Goal: Information Seeking & Learning: Learn about a topic

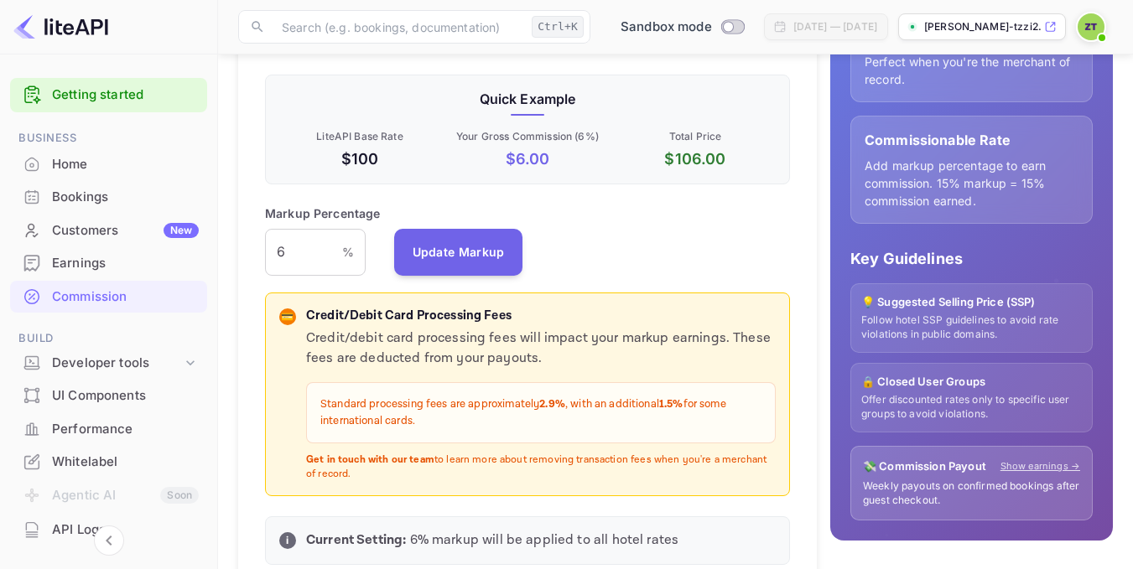
scroll to position [285, 512]
click at [100, 101] on link "Getting started" at bounding box center [125, 95] width 147 height 19
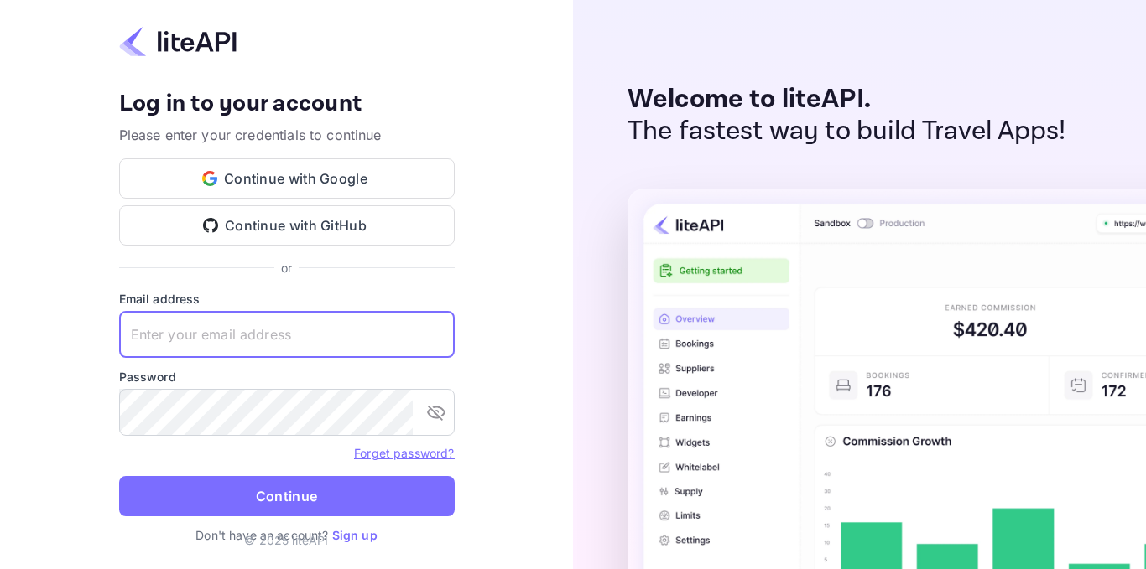
click at [303, 336] on input "text" at bounding box center [286, 334] width 335 height 47
click at [225, 344] on input "zafer.te" at bounding box center [286, 334] width 335 height 47
type input "zafer.tepe@tulpars.com.tr"
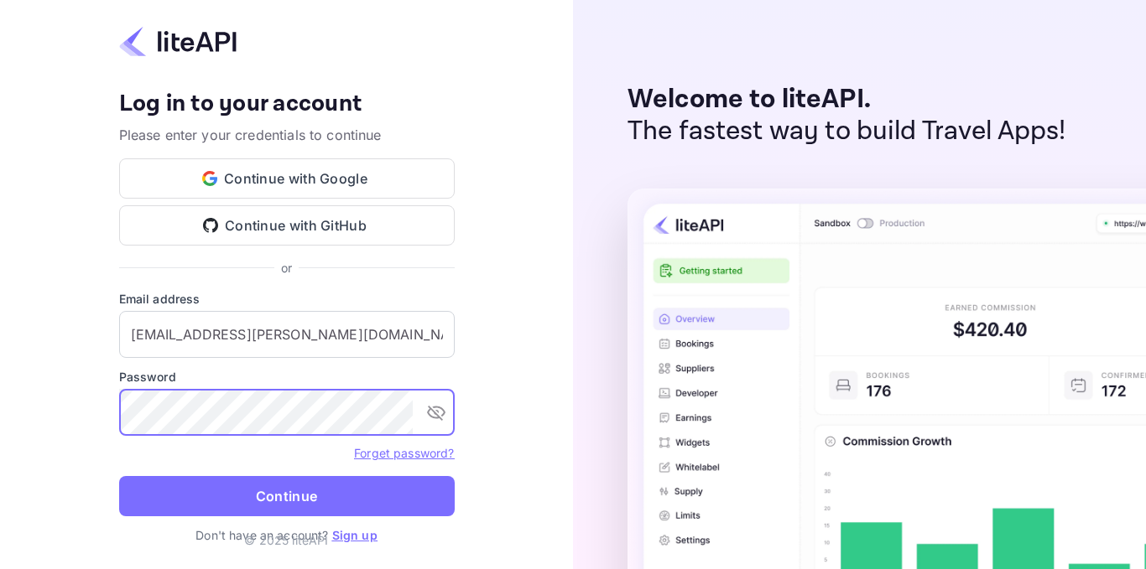
click at [119, 476] on button "Continue" at bounding box center [286, 496] width 335 height 40
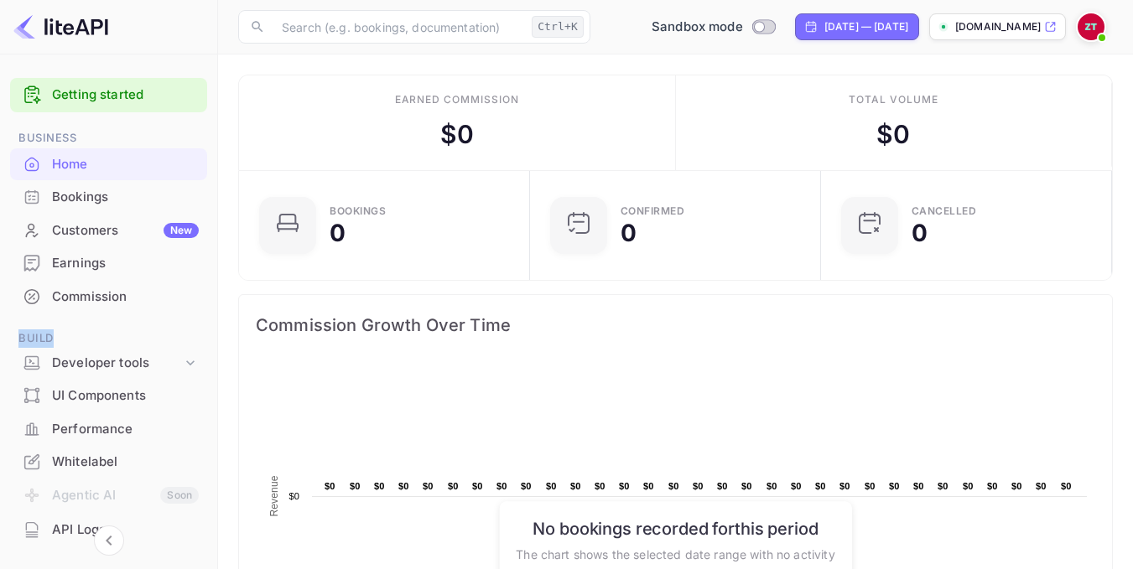
drag, startPoint x: 212, startPoint y: 268, endPoint x: 213, endPoint y: 329, distance: 60.4
click at [213, 329] on div "Getting started Business Home Bookings Customers New Earnings Commission Build …" at bounding box center [108, 428] width 217 height 715
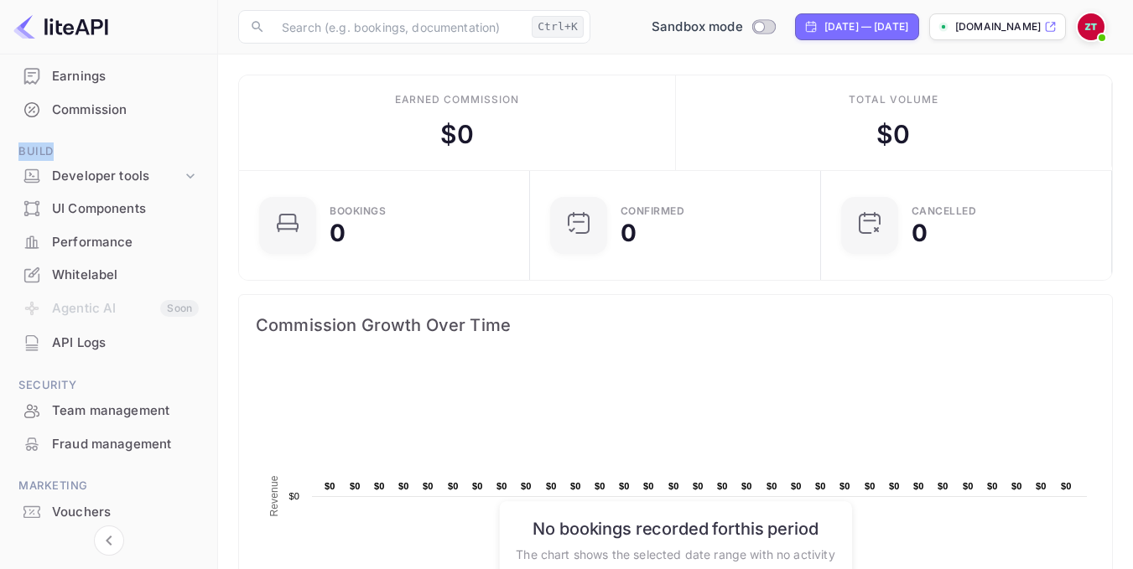
scroll to position [188, 0]
click at [101, 278] on div "Whitelabel" at bounding box center [125, 274] width 147 height 19
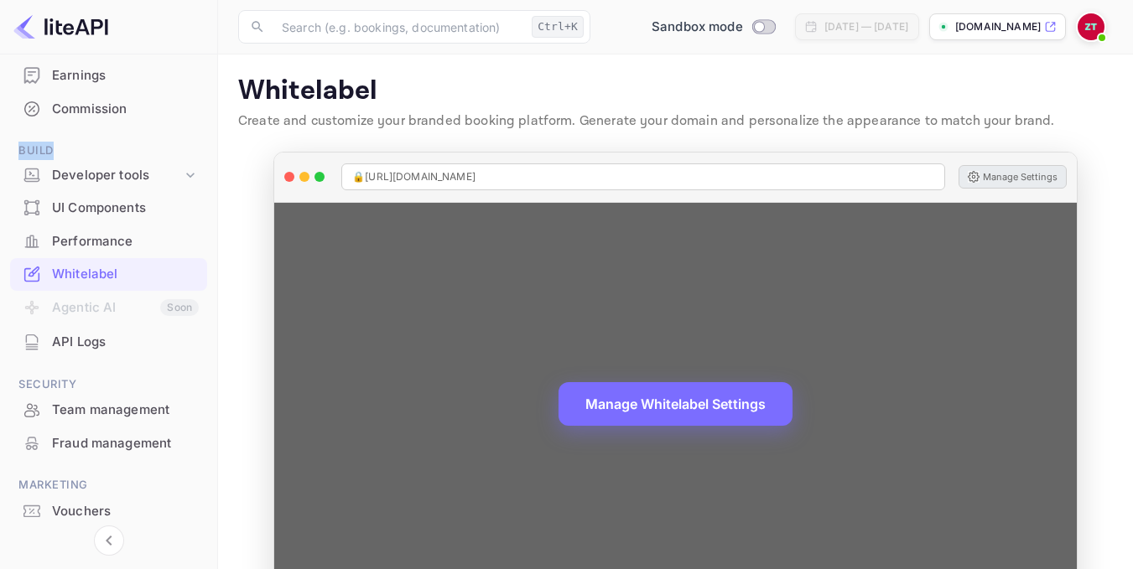
click at [993, 175] on button "Manage Settings" at bounding box center [1013, 176] width 108 height 23
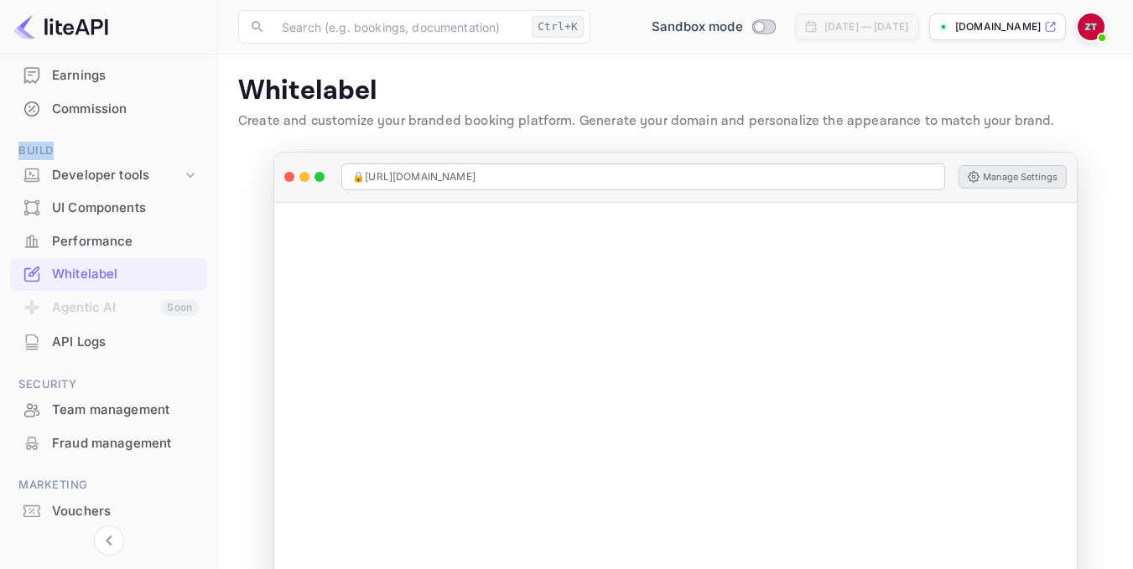
click at [91, 100] on div "Commission" at bounding box center [125, 109] width 147 height 19
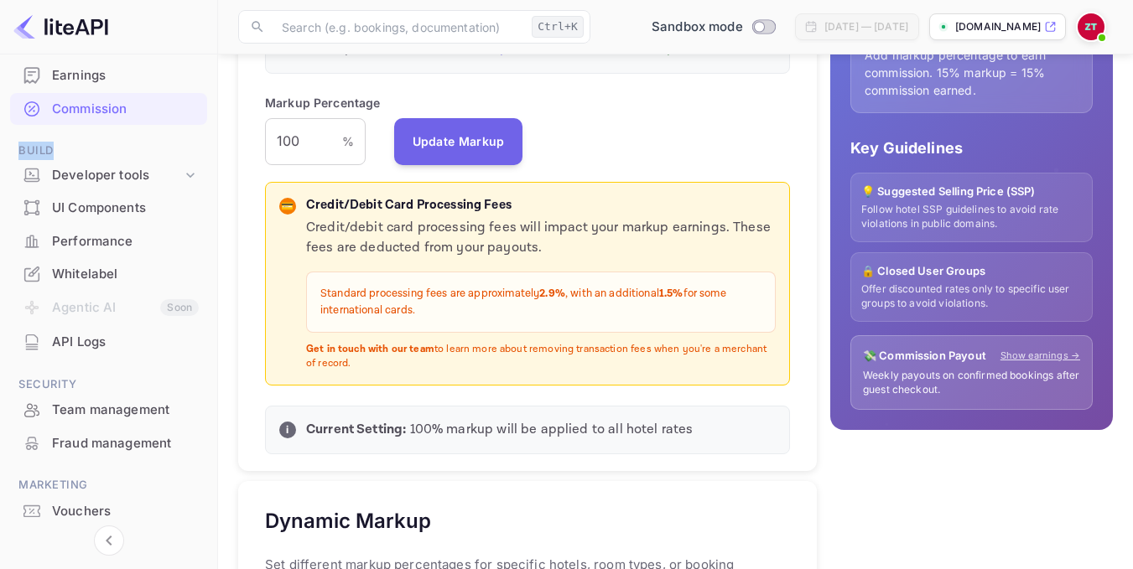
scroll to position [433, 0]
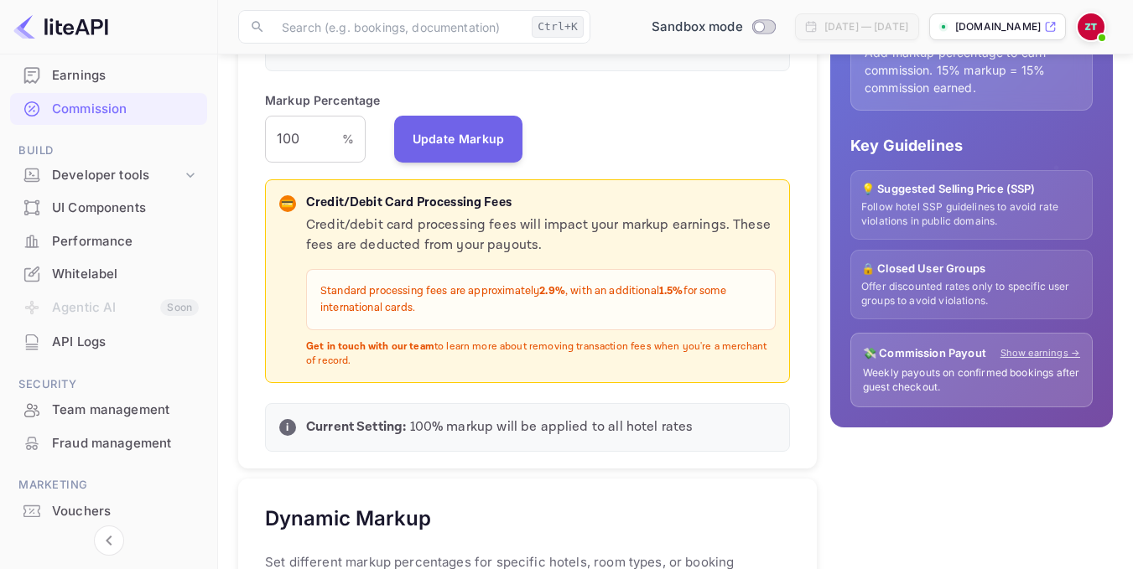
click at [1044, 21] on icon at bounding box center [1050, 27] width 13 height 12
click at [130, 272] on div "Whitelabel" at bounding box center [125, 274] width 147 height 19
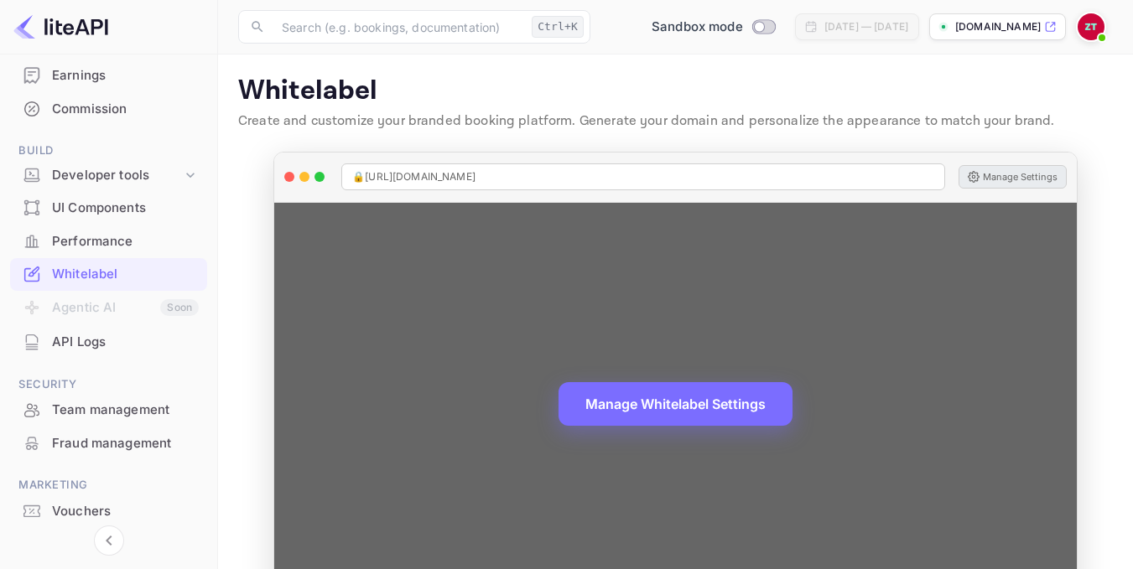
click at [991, 170] on button "Manage Settings" at bounding box center [1013, 176] width 108 height 23
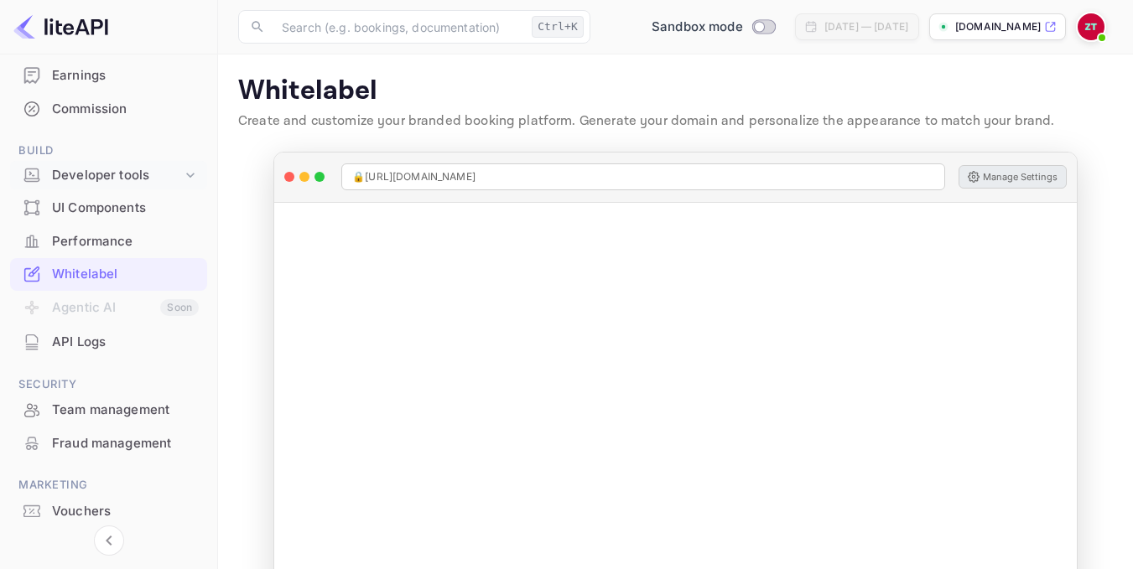
click at [112, 174] on div "Developer tools" at bounding box center [117, 175] width 130 height 19
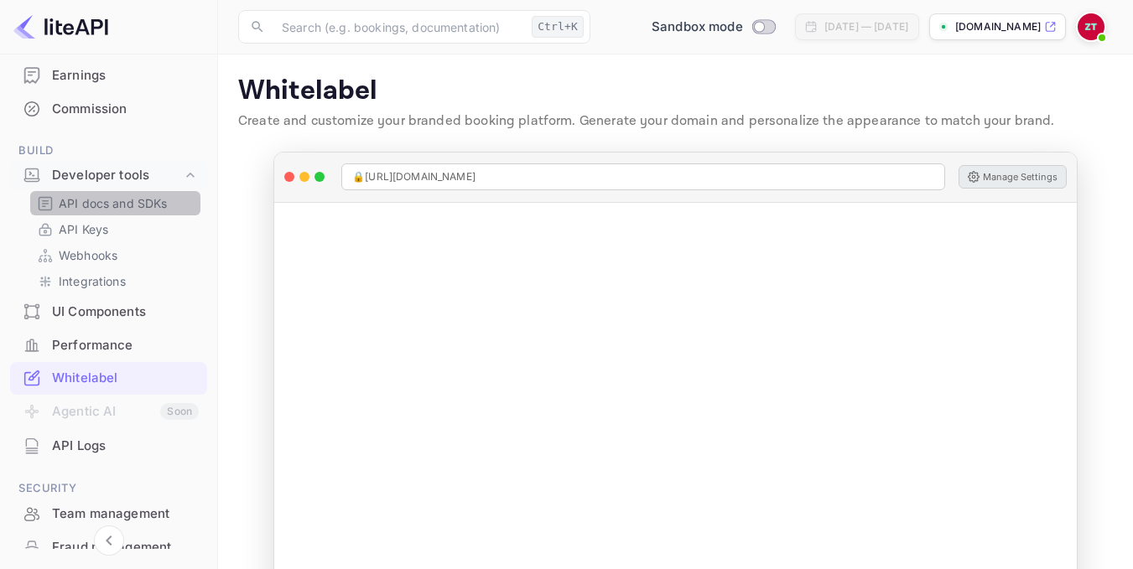
click at [119, 205] on p "API docs and SDKs" at bounding box center [113, 204] width 109 height 18
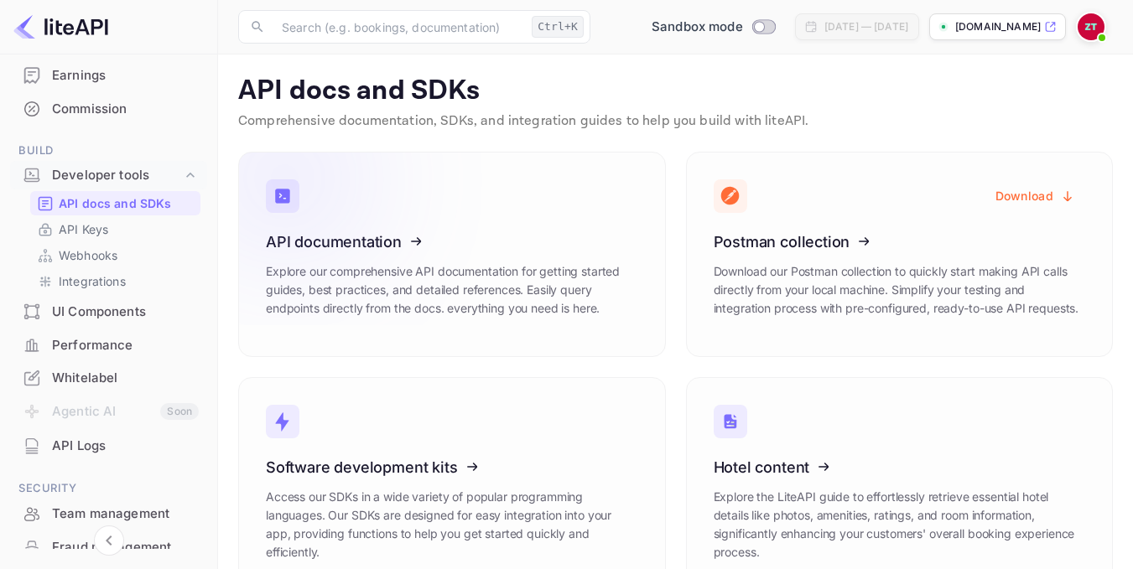
click at [330, 242] on icon at bounding box center [369, 239] width 261 height 173
click at [292, 215] on icon at bounding box center [369, 239] width 261 height 173
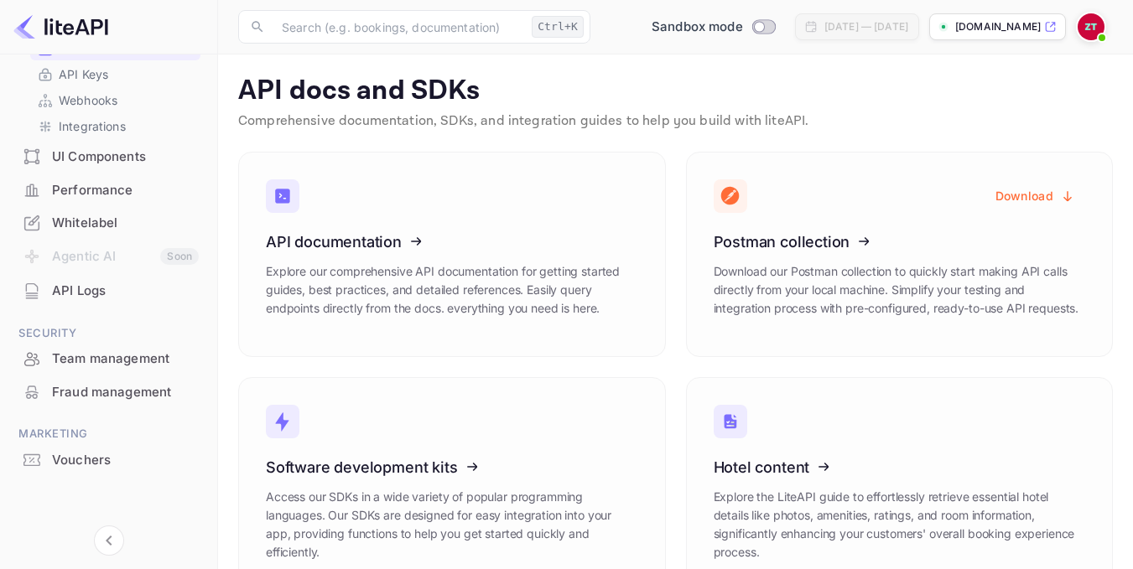
scroll to position [259, 0]
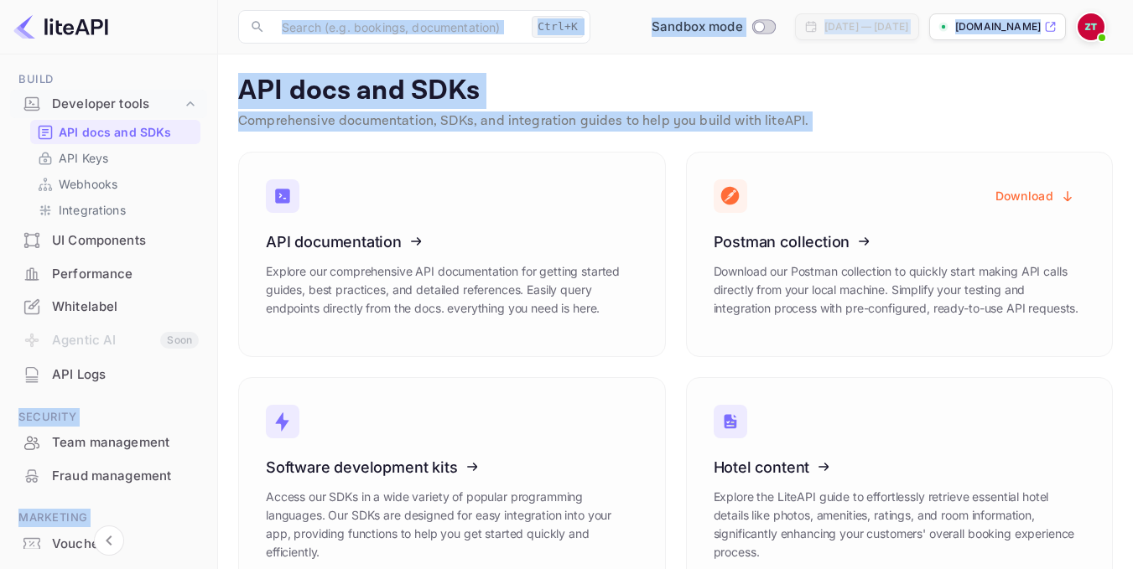
drag, startPoint x: 213, startPoint y: 252, endPoint x: 224, endPoint y: 137, distance: 116.3
click at [224, 137] on div "Getting started Business Home Bookings Customers New Earnings Commission Build …" at bounding box center [566, 310] width 1133 height 621
click at [225, 230] on div "API documentation Explore our comprehensive API documentation for getting start…" at bounding box center [442, 245] width 448 height 226
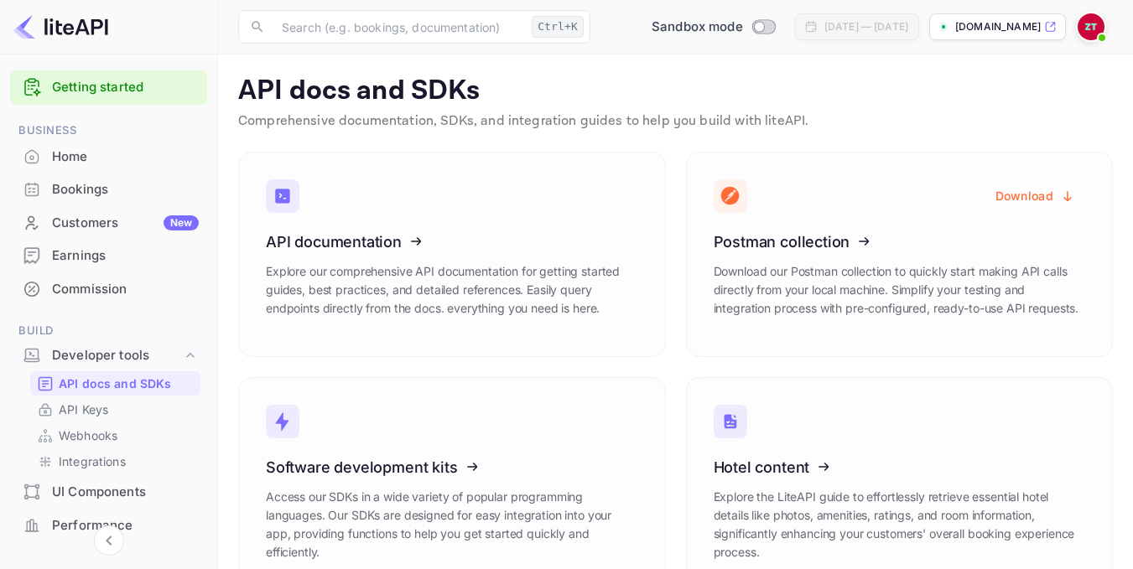
scroll to position [0, 0]
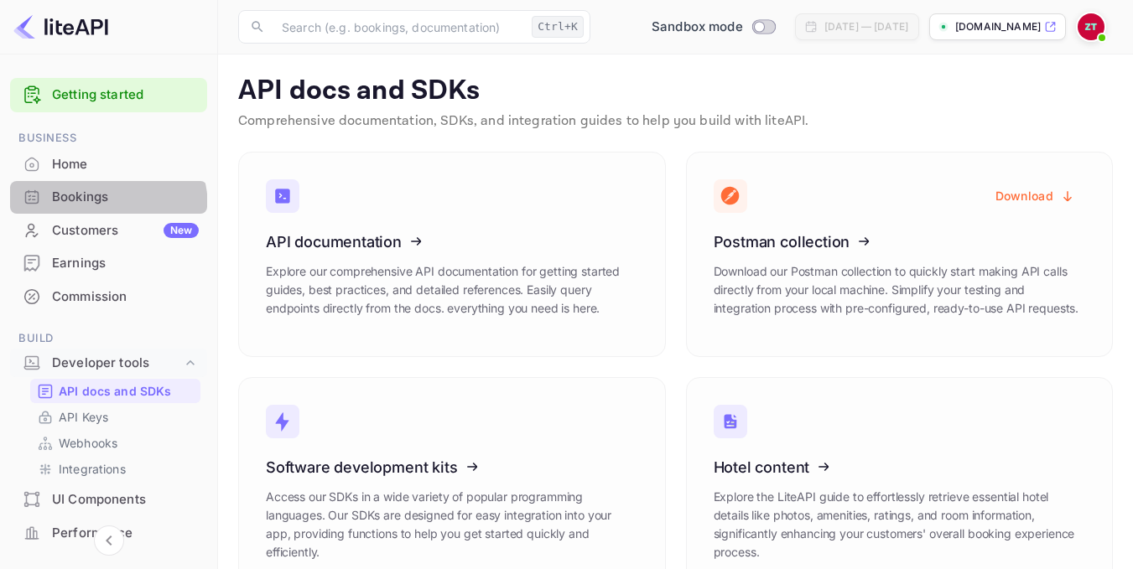
click at [91, 208] on div "Bookings" at bounding box center [108, 197] width 197 height 33
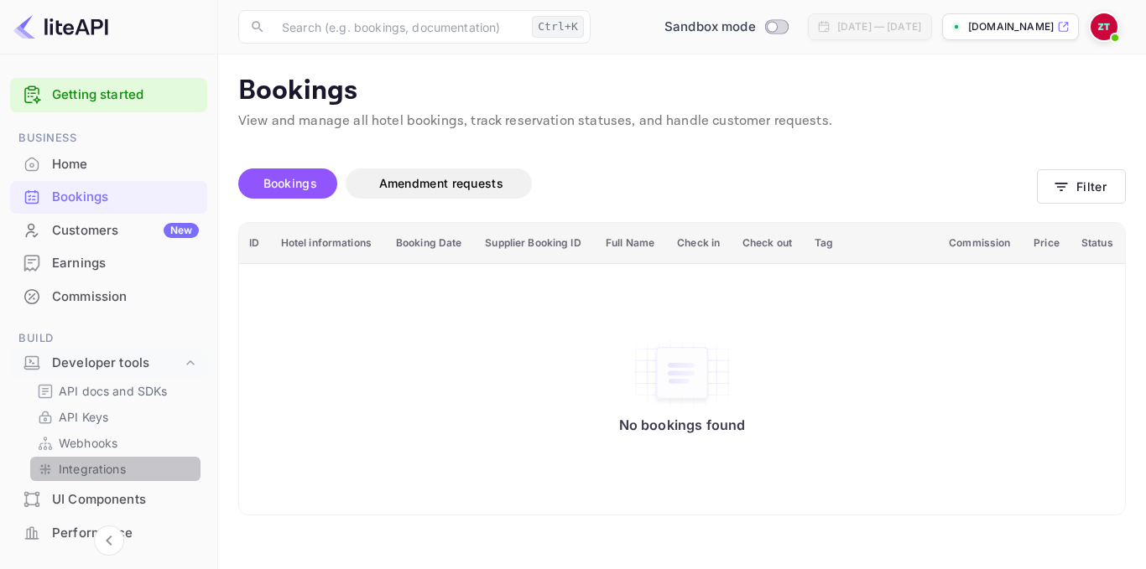
click at [121, 475] on p "Integrations" at bounding box center [92, 469] width 67 height 18
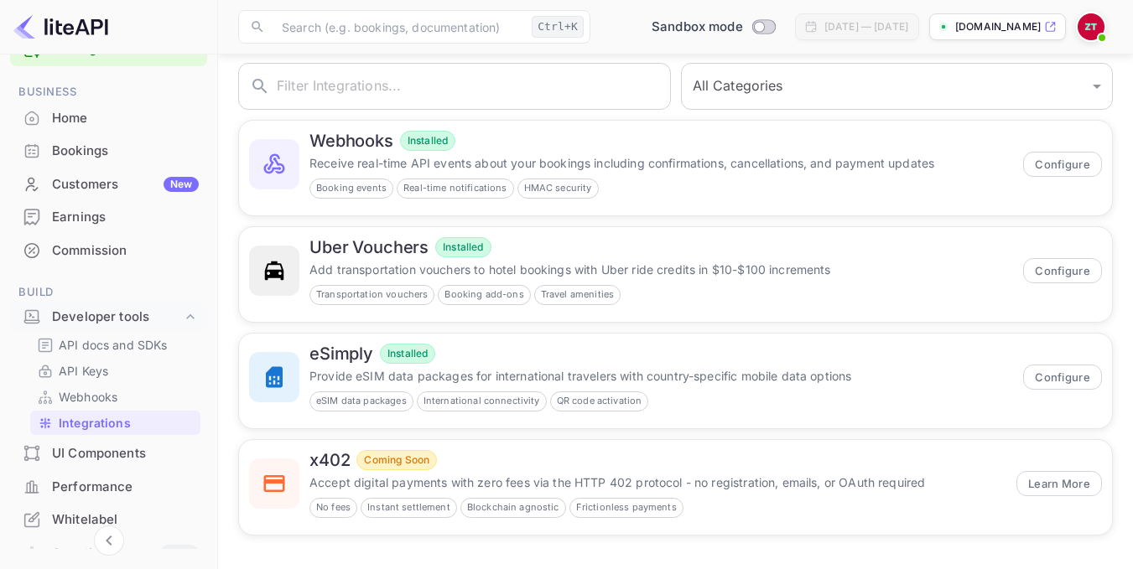
scroll to position [62, 0]
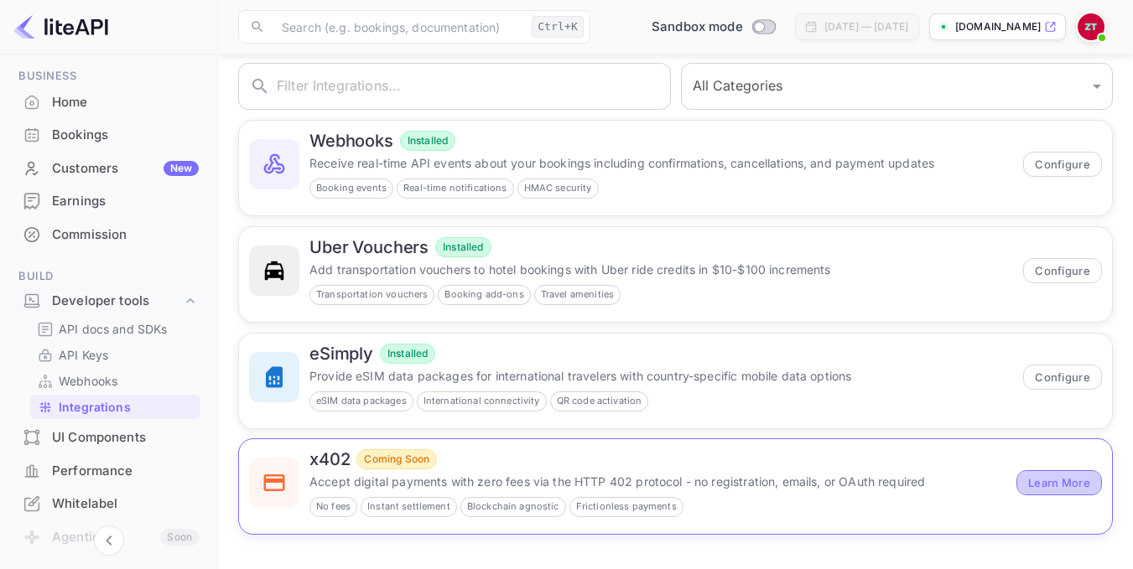
click at [1039, 481] on button "Learn More" at bounding box center [1060, 483] width 86 height 25
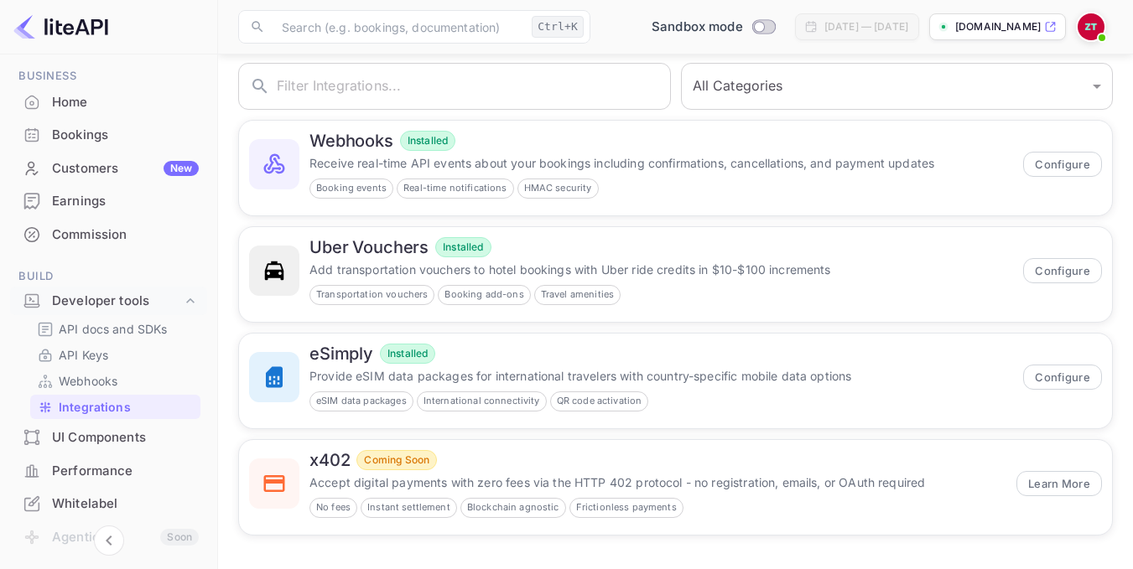
click at [117, 434] on div "UI Components" at bounding box center [125, 438] width 147 height 19
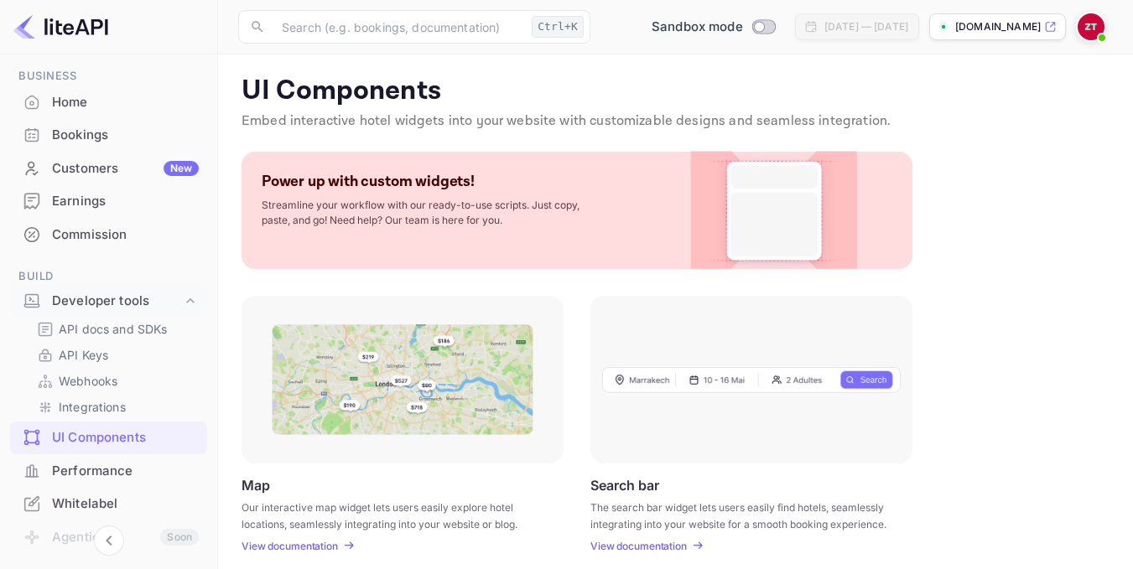
drag, startPoint x: 209, startPoint y: 315, endPoint x: 207, endPoint y: 349, distance: 34.4
click at [207, 349] on div "Getting started Business Home Bookings Customers New Earnings Commission Build …" at bounding box center [108, 418] width 217 height 819
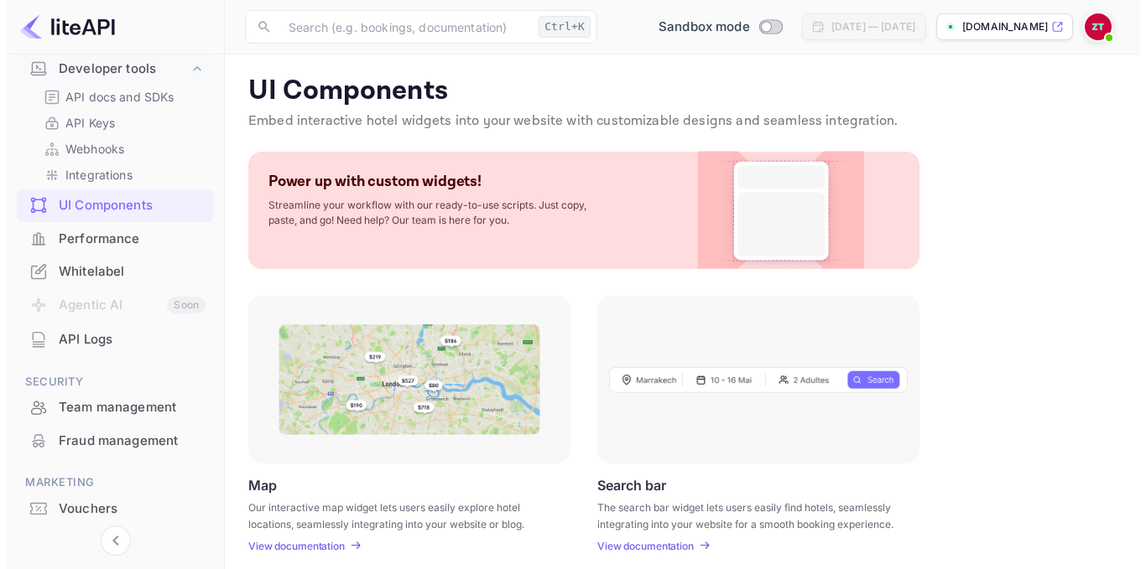
scroll to position [343, 0]
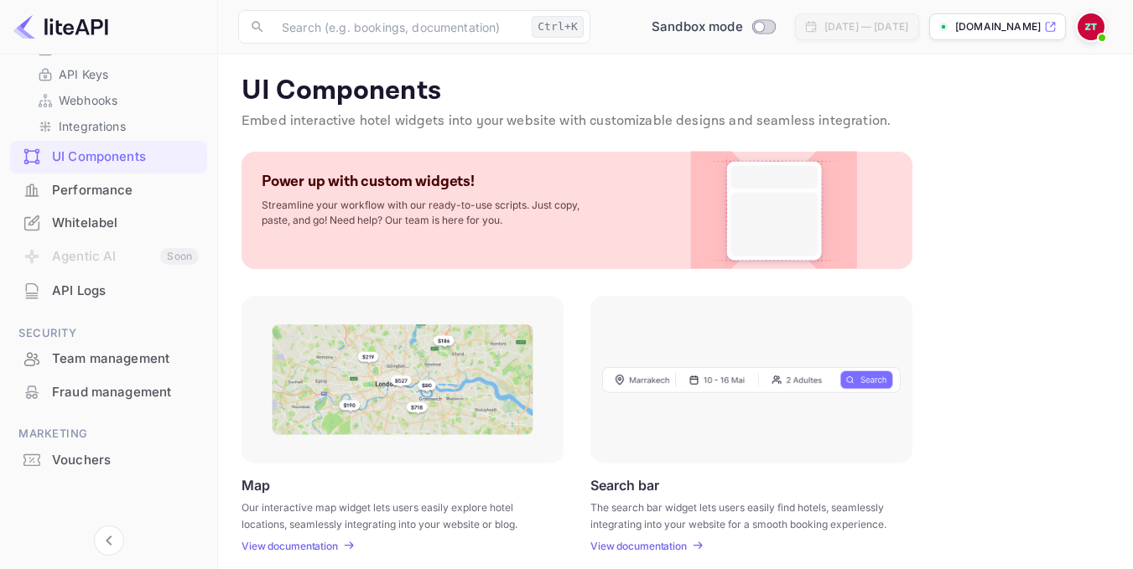
click at [117, 364] on div "Team management" at bounding box center [125, 359] width 147 height 19
